Goal: Navigation & Orientation: Find specific page/section

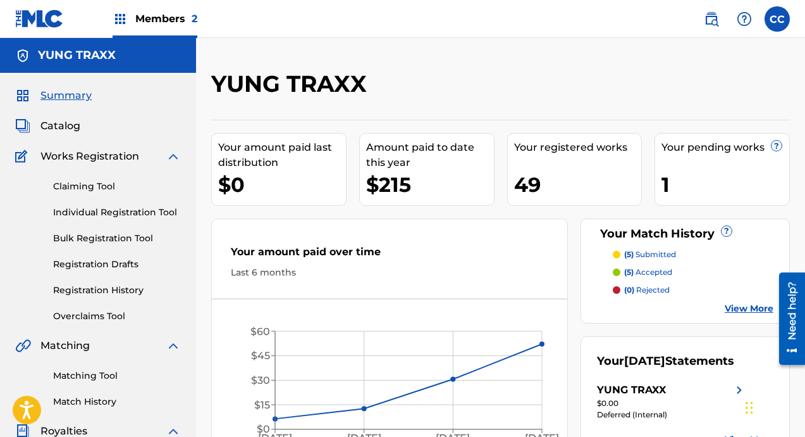
click at [41, 27] on img at bounding box center [39, 18] width 49 height 18
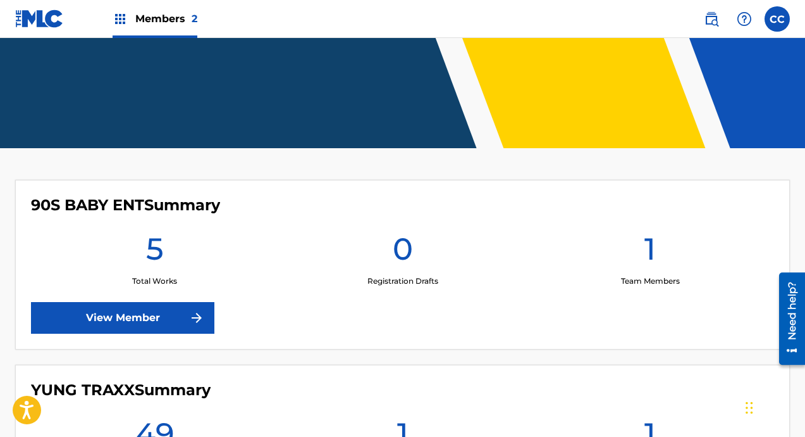
scroll to position [366, 0]
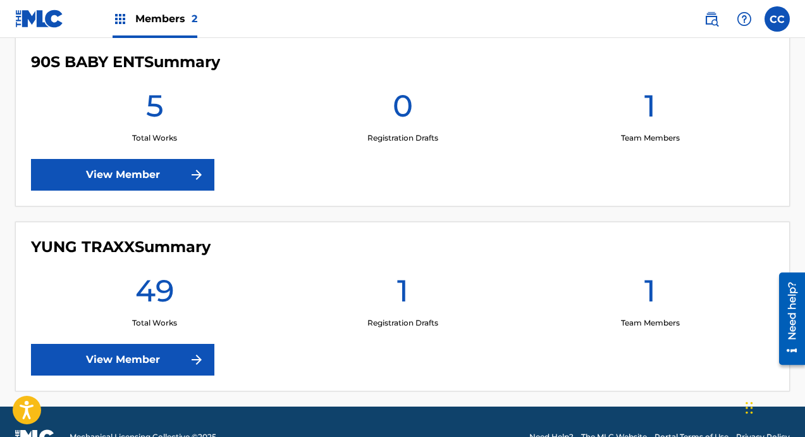
click at [456, 157] on div "90S BABY ENT Summary 5 Total Works 0 Registration Drafts 1 Team Members View Me…" at bounding box center [402, 122] width 775 height 170
click at [154, 165] on link "View Member" at bounding box center [122, 175] width 183 height 32
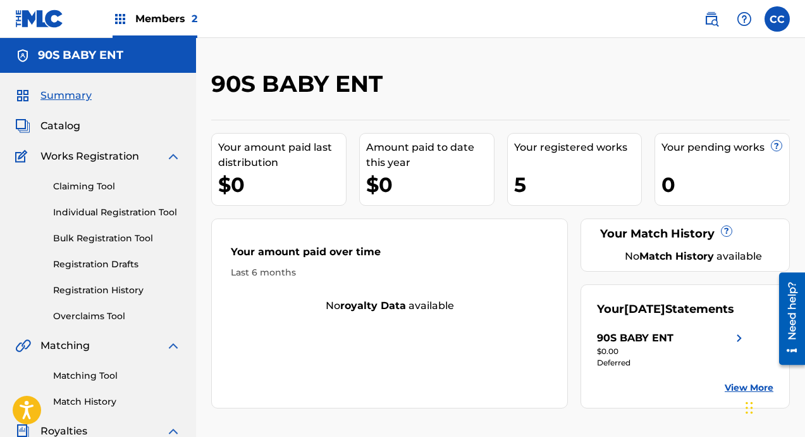
click at [65, 126] on span "Catalog" at bounding box center [60, 125] width 40 height 15
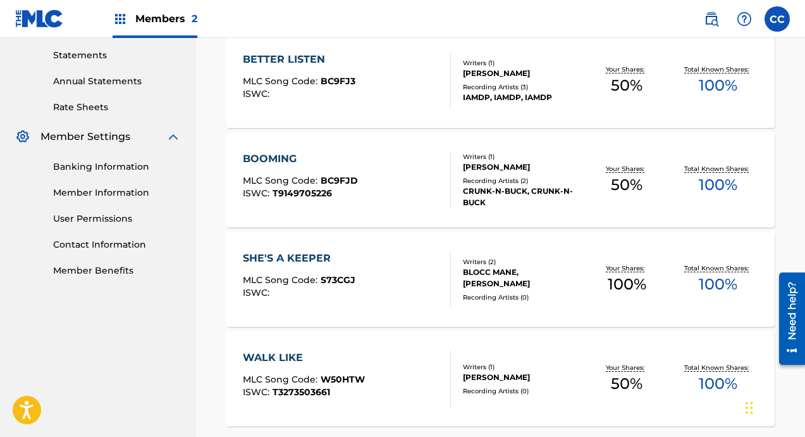
scroll to position [433, 0]
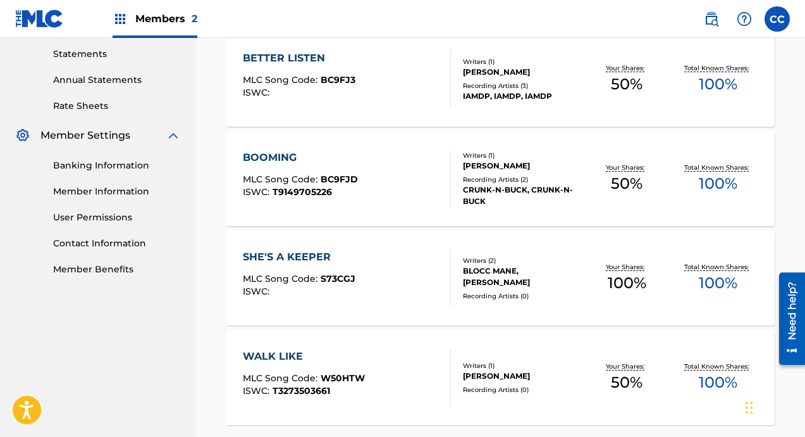
click at [313, 255] on div "SHE'S A KEEPER" at bounding box center [299, 256] width 113 height 15
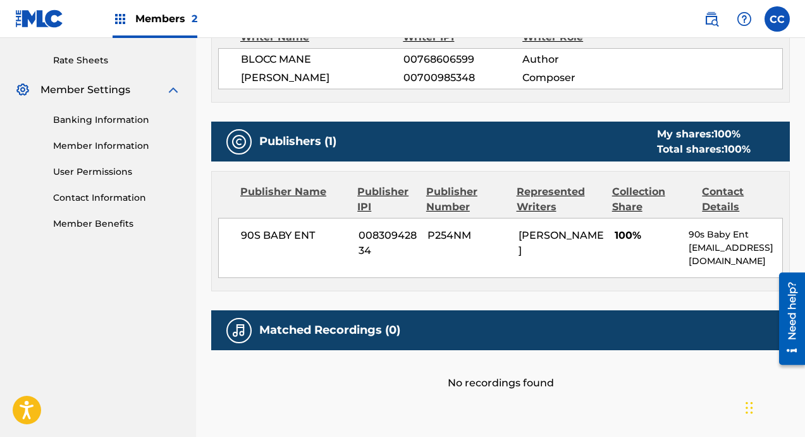
scroll to position [543, 0]
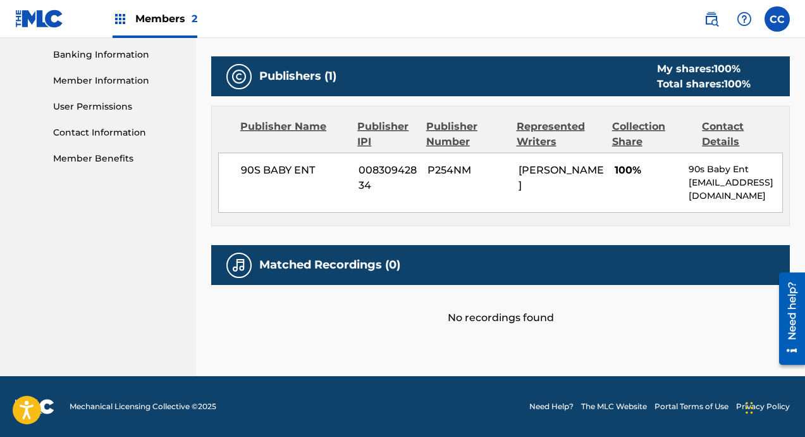
click at [55, 18] on img at bounding box center [39, 18] width 49 height 18
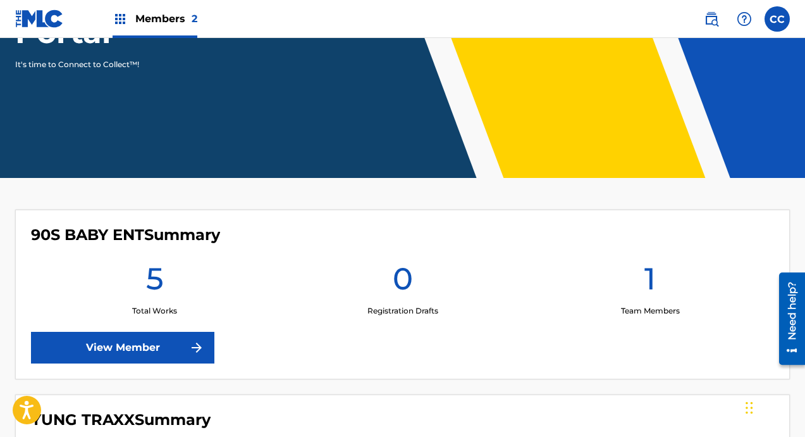
scroll to position [391, 0]
